Goal: Task Accomplishment & Management: Complete application form

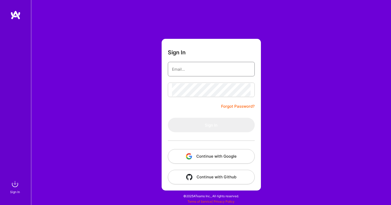
click at [200, 70] on input "email" at bounding box center [211, 69] width 79 height 13
type input "[EMAIL_ADDRESS][DOMAIN_NAME]"
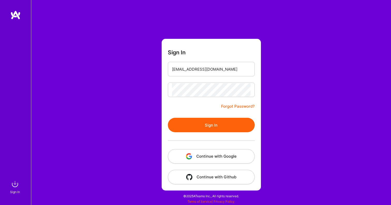
click at [205, 124] on button "Sign In" at bounding box center [211, 125] width 87 height 14
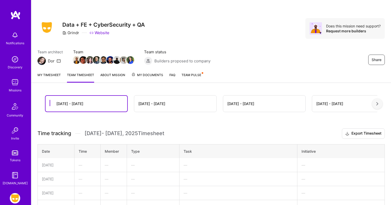
click at [59, 75] on link "My timesheet" at bounding box center [48, 77] width 23 height 10
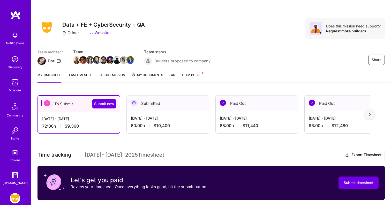
click at [81, 121] on div "Sep 1 - Sep 15, 2025 72:00 h $9,360" at bounding box center [79, 122] width 82 height 21
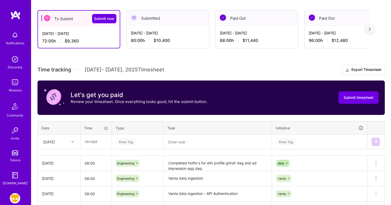
scroll to position [189, 0]
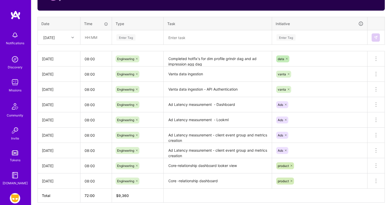
click at [71, 36] on div at bounding box center [73, 37] width 8 height 7
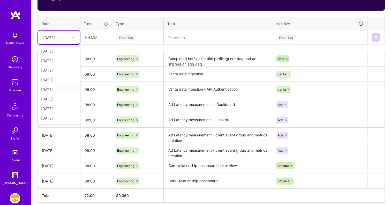
scroll to position [0, 0]
click at [100, 38] on input "text" at bounding box center [96, 37] width 31 height 14
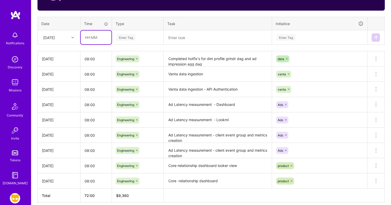
type input "08:00"
click at [123, 38] on div "Enter Tag" at bounding box center [125, 37] width 19 height 8
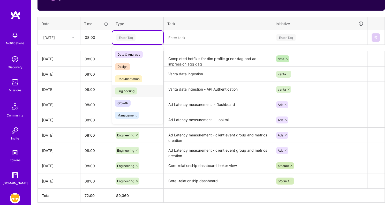
click at [126, 89] on span "Engineering" at bounding box center [126, 90] width 22 height 7
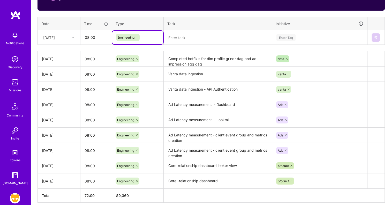
click at [190, 38] on textarea at bounding box center [217, 37] width 107 height 13
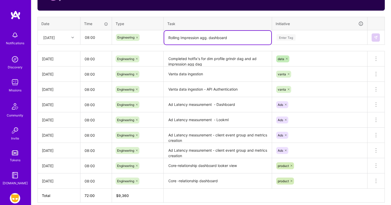
type textarea "Rolling Impression agg. dashboard"
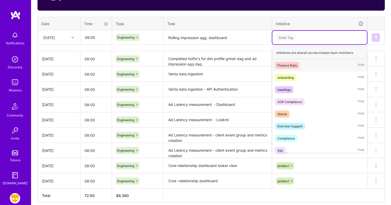
click at [285, 36] on div "Enter Tag" at bounding box center [285, 37] width 19 height 8
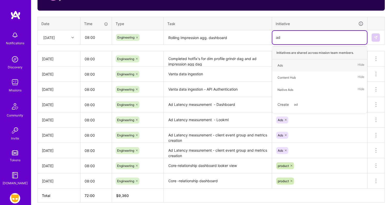
type input "ads"
click at [293, 65] on div "Ads Hide" at bounding box center [319, 65] width 95 height 12
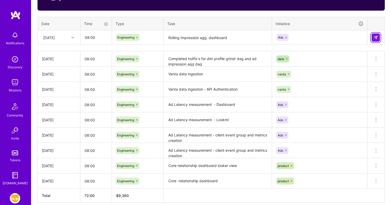
click at [377, 38] on img at bounding box center [375, 37] width 4 height 4
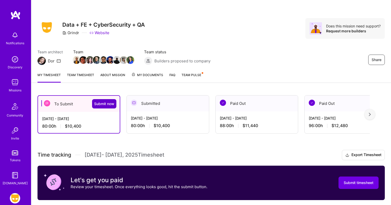
click at [98, 105] on span "Submit now" at bounding box center [104, 103] width 20 height 5
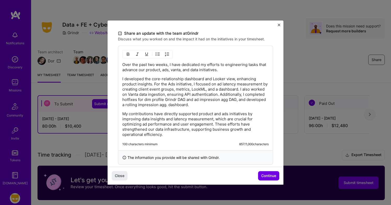
scroll to position [154, 0]
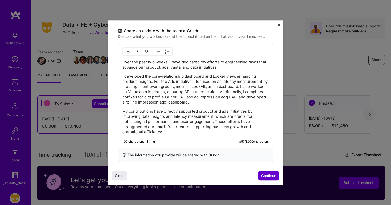
click at [264, 173] on button "Continue" at bounding box center [268, 175] width 21 height 9
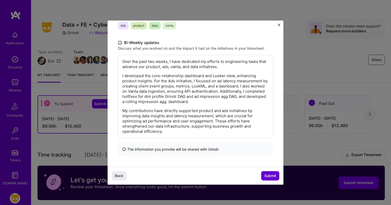
scroll to position [90, 0]
click at [267, 173] on span "Submit" at bounding box center [270, 175] width 12 height 5
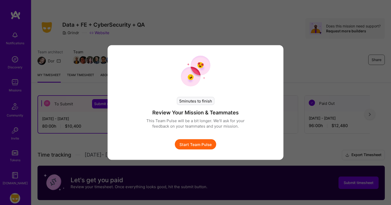
click at [205, 143] on button "Start Team Pulse" at bounding box center [195, 144] width 41 height 10
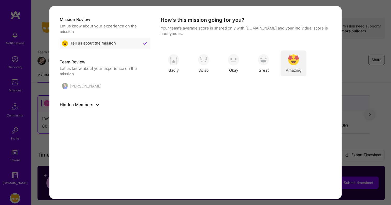
click at [291, 63] on img "modal" at bounding box center [293, 59] width 11 height 11
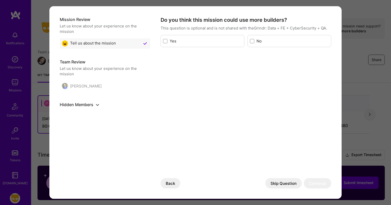
click at [286, 181] on button "Skip Question" at bounding box center [283, 183] width 36 height 10
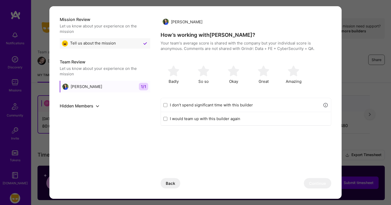
click at [241, 105] on label "I don’t spend significant time with this builder" at bounding box center [245, 104] width 150 height 5
click at [167, 105] on input "I don’t spend significant time with this builder" at bounding box center [165, 105] width 4 height 4
checkbox input "true"
click at [320, 185] on button "Continue" at bounding box center [317, 183] width 27 height 10
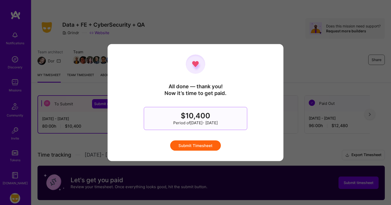
click at [190, 147] on button "Submit Timesheet" at bounding box center [195, 145] width 51 height 10
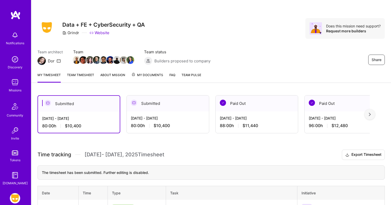
click at [112, 76] on link "About Mission" at bounding box center [112, 77] width 25 height 10
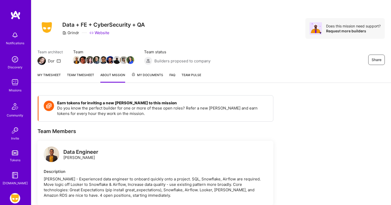
click at [155, 73] on span "My Documents" at bounding box center [147, 75] width 32 height 6
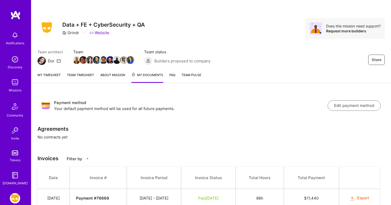
click at [112, 78] on link "About Mission" at bounding box center [112, 77] width 25 height 11
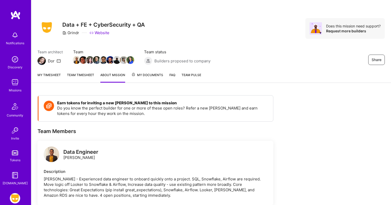
click at [84, 77] on link "Team timesheet" at bounding box center [80, 77] width 27 height 10
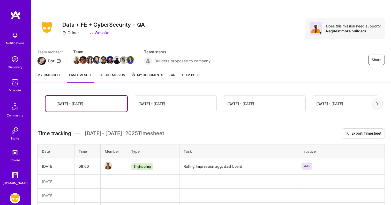
click at [54, 74] on link "My timesheet" at bounding box center [48, 77] width 23 height 10
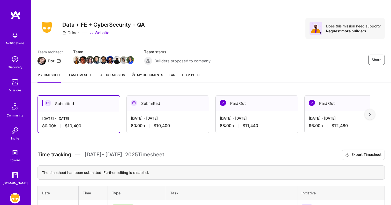
click at [147, 75] on span "My Documents" at bounding box center [147, 75] width 32 height 6
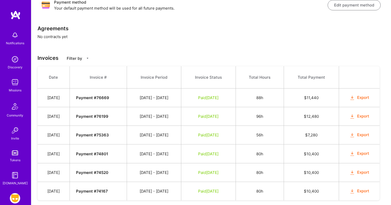
scroll to position [113, 0]
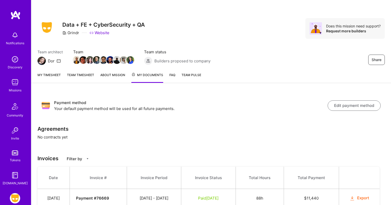
click at [54, 77] on link "My timesheet" at bounding box center [48, 77] width 23 height 11
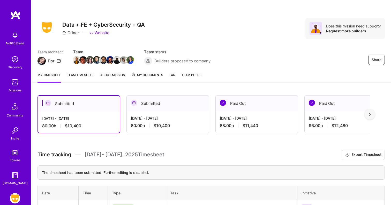
click at [156, 104] on div "Submitted" at bounding box center [168, 103] width 82 height 16
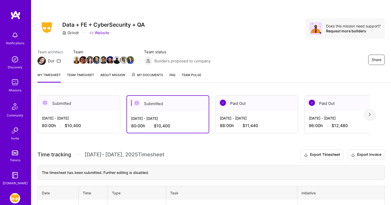
click at [111, 75] on link "About Mission" at bounding box center [112, 77] width 25 height 10
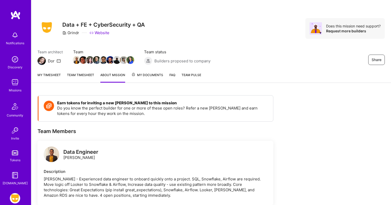
click at [144, 75] on span "My Documents" at bounding box center [147, 75] width 32 height 6
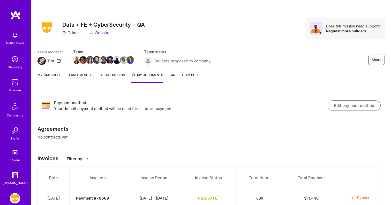
click at [162, 99] on div "Payment method Your default payment method will be used for all future payments…" at bounding box center [210, 105] width 347 height 20
click at [47, 75] on link "My timesheet" at bounding box center [48, 77] width 23 height 11
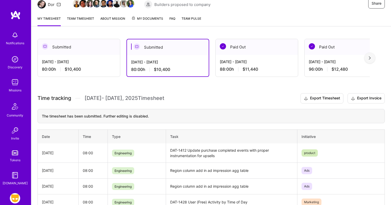
scroll to position [26, 0]
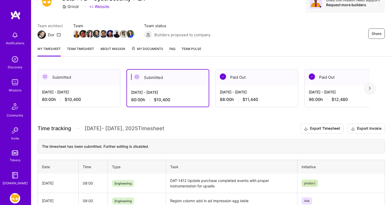
click at [149, 46] on span "My Documents" at bounding box center [147, 49] width 32 height 6
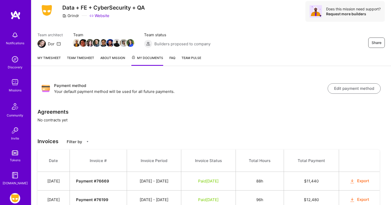
scroll to position [12, 0]
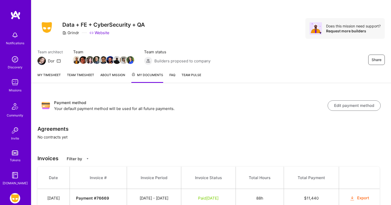
click at [56, 73] on link "My timesheet" at bounding box center [48, 77] width 23 height 11
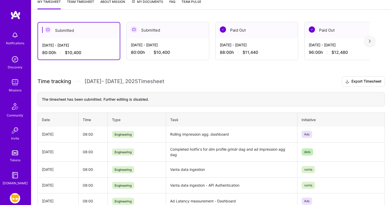
scroll to position [21, 0]
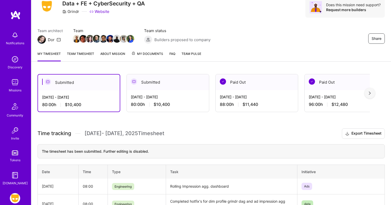
click at [52, 52] on link "My timesheet" at bounding box center [48, 56] width 23 height 10
click at [87, 59] on link "Team timesheet" at bounding box center [80, 56] width 27 height 10
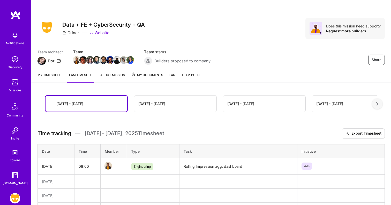
click at [52, 77] on link "My timesheet" at bounding box center [48, 77] width 23 height 10
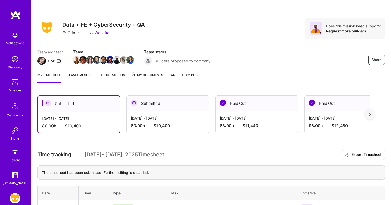
click at [82, 79] on link "Team timesheet" at bounding box center [80, 77] width 27 height 10
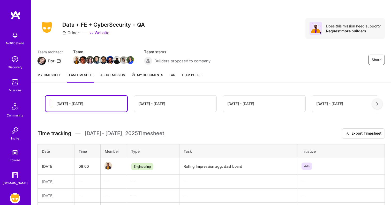
click at [113, 79] on link "About Mission" at bounding box center [112, 77] width 25 height 10
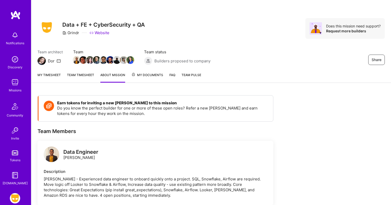
click at [148, 80] on link "My Documents" at bounding box center [147, 77] width 32 height 10
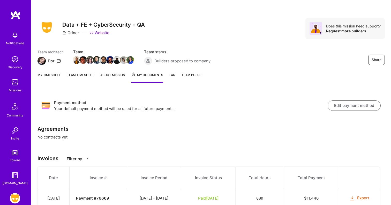
click at [112, 79] on link "About Mission" at bounding box center [112, 77] width 25 height 11
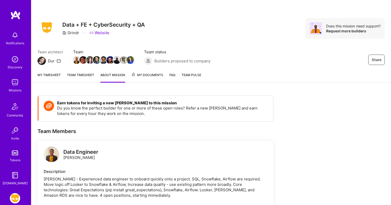
click at [82, 79] on link "Team timesheet" at bounding box center [80, 77] width 27 height 10
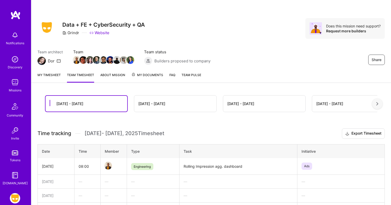
click at [49, 80] on link "My timesheet" at bounding box center [48, 77] width 23 height 10
